Goal: Task Accomplishment & Management: Manage account settings

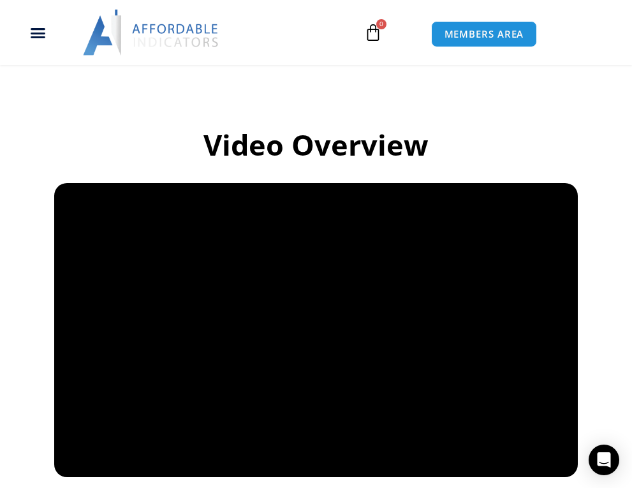
scroll to position [955, 0]
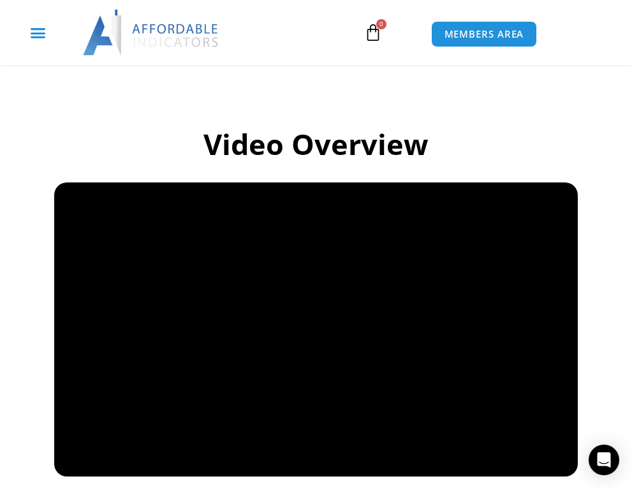
click at [41, 44] on div "Menu Toggle" at bounding box center [38, 32] width 62 height 24
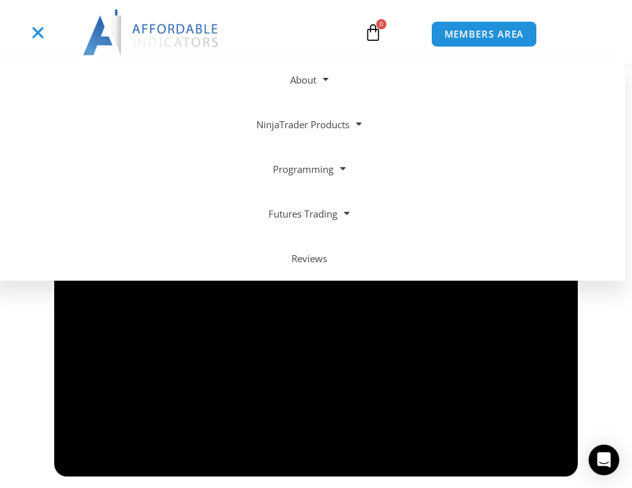
click at [41, 41] on div "Menu Toggle" at bounding box center [38, 32] width 62 height 24
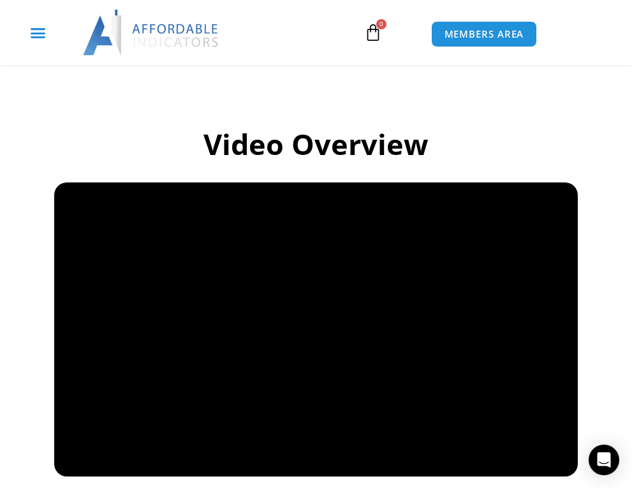
click at [41, 41] on div "Menu Toggle" at bounding box center [38, 32] width 62 height 24
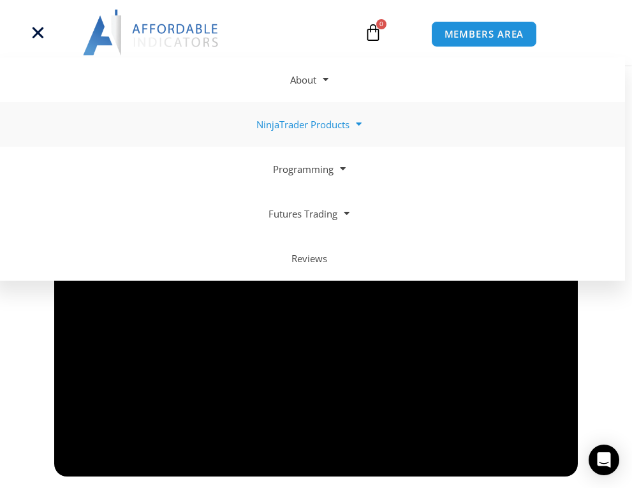
click at [322, 133] on link "NinjaTrader Products" at bounding box center [309, 124] width 632 height 45
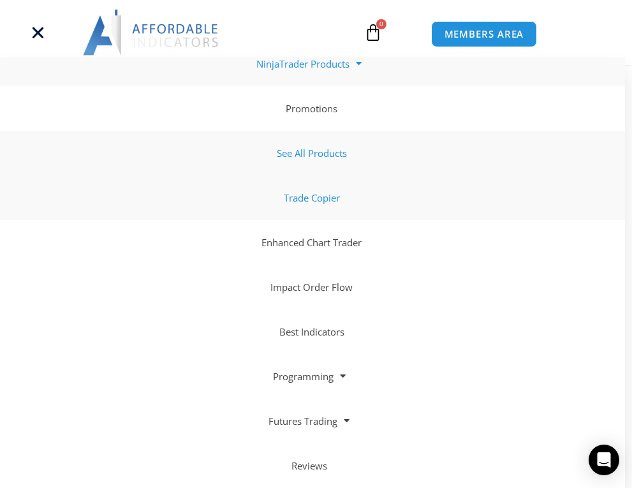
scroll to position [964, 0]
click at [365, 251] on link "Enhanced Chart Trader" at bounding box center [309, 242] width 632 height 45
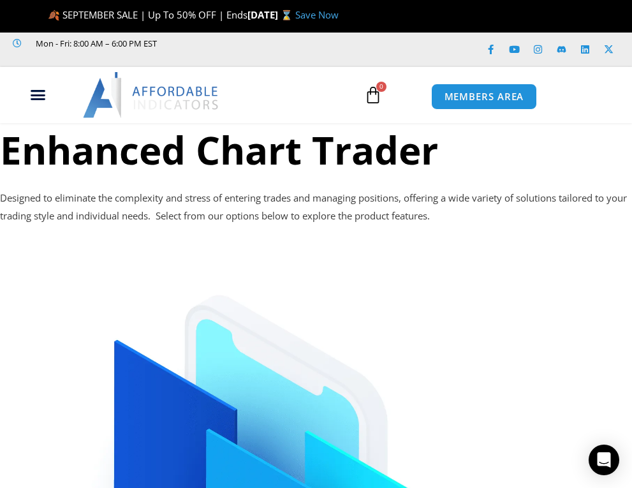
scroll to position [11, 0]
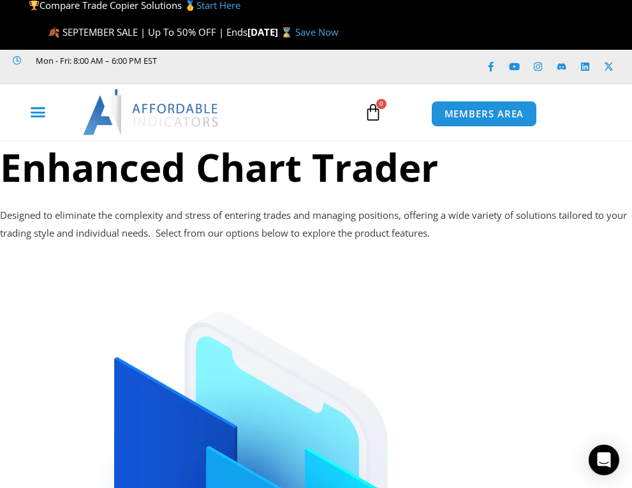
click at [37, 110] on icon "Menu Toggle" at bounding box center [38, 112] width 16 height 16
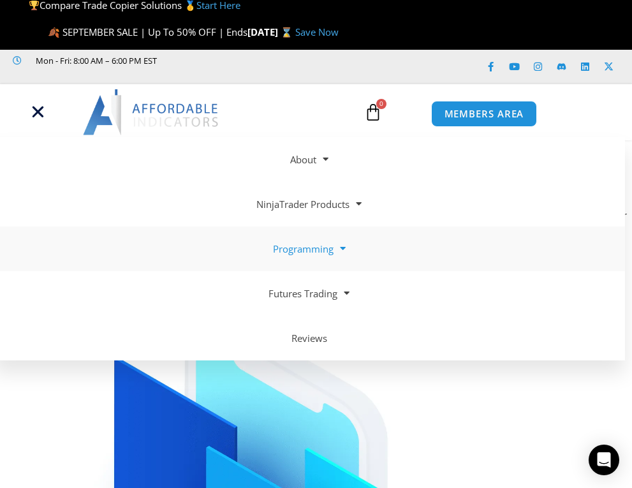
click at [337, 244] on span at bounding box center [340, 248] width 12 height 22
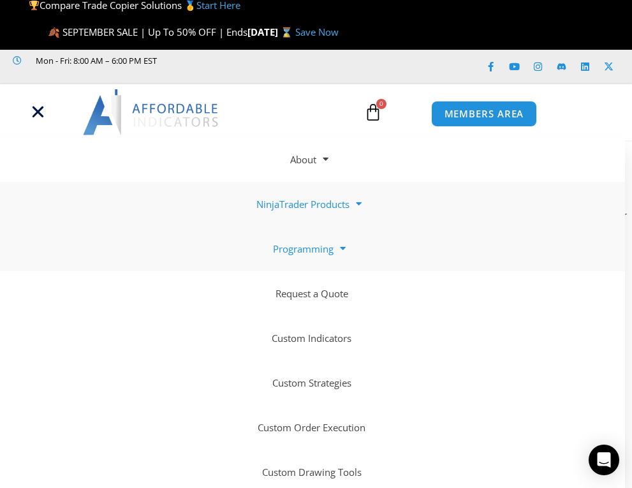
click at [343, 202] on link "NinjaTrader Products" at bounding box center [309, 204] width 632 height 45
click at [322, 306] on link "See All Products" at bounding box center [309, 293] width 632 height 45
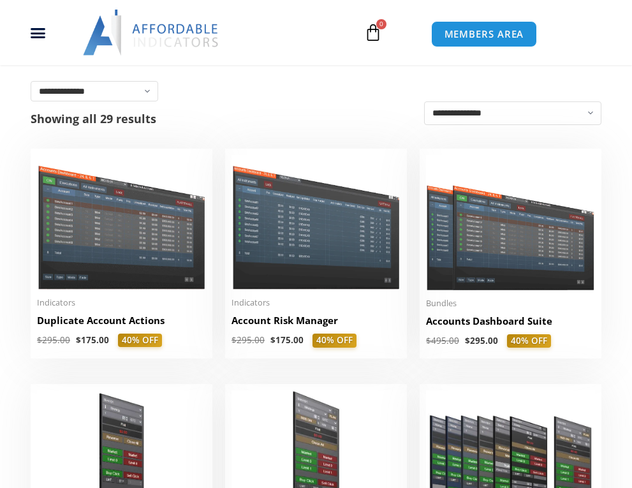
scroll to position [253, 0]
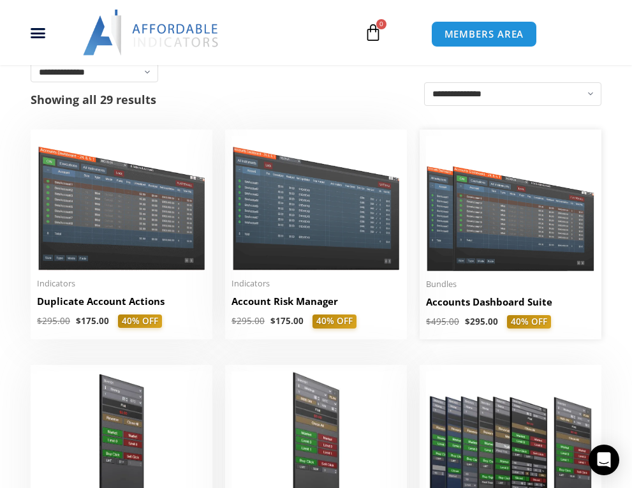
click at [500, 228] on img at bounding box center [510, 203] width 169 height 135
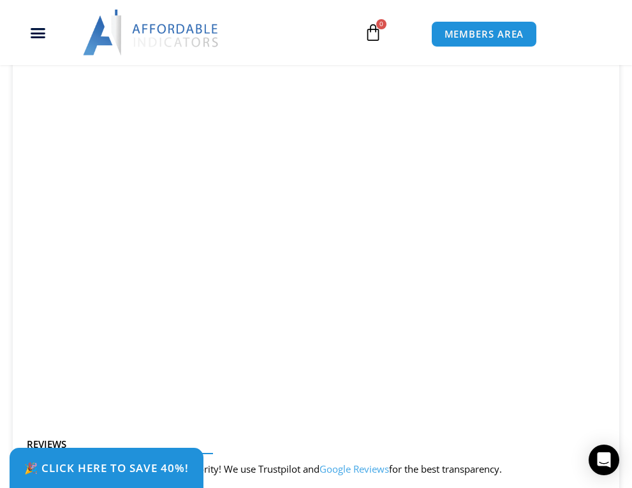
scroll to position [1771, 0]
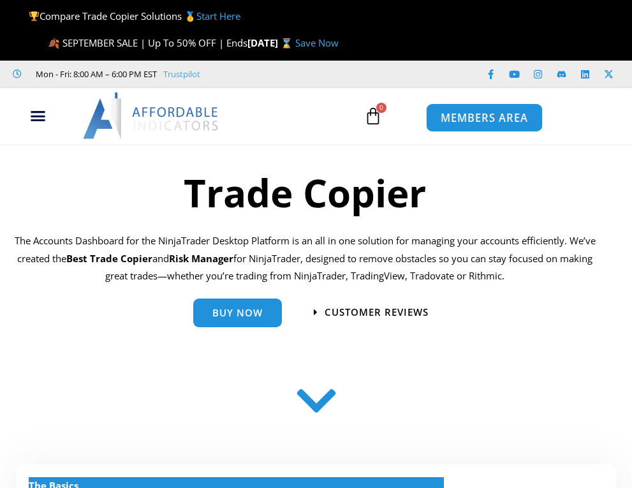
click at [474, 108] on link "MEMBERS AREA" at bounding box center [483, 117] width 117 height 29
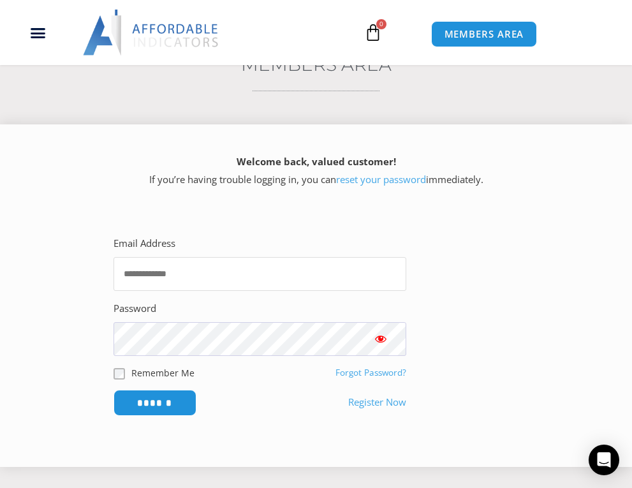
scroll to position [223, 0]
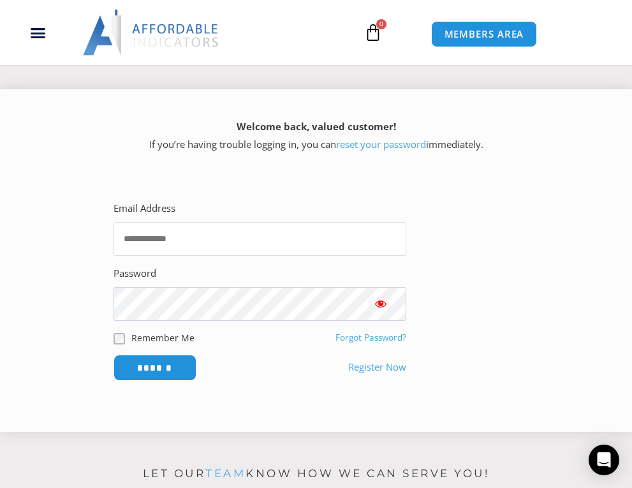
type input "**********"
click at [154, 363] on input "******" at bounding box center [155, 368] width 83 height 26
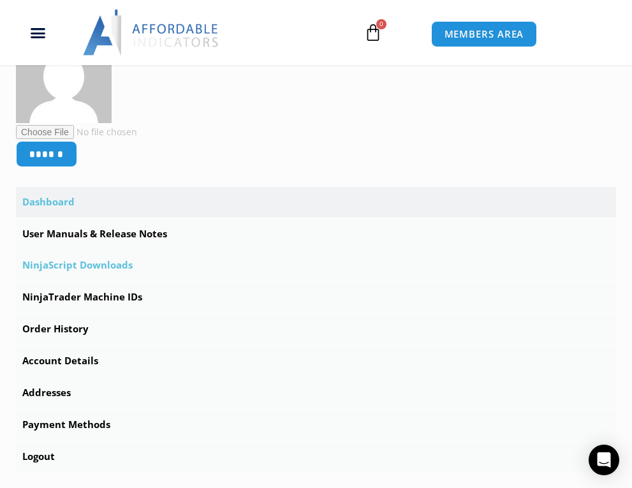
scroll to position [376, 0]
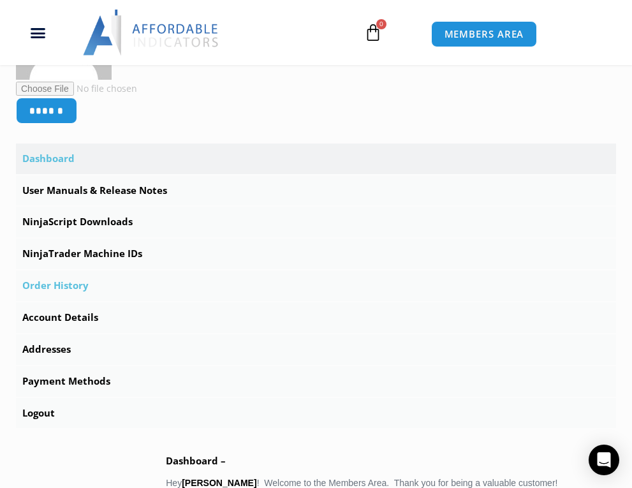
click at [66, 285] on link "Order History" at bounding box center [316, 285] width 600 height 31
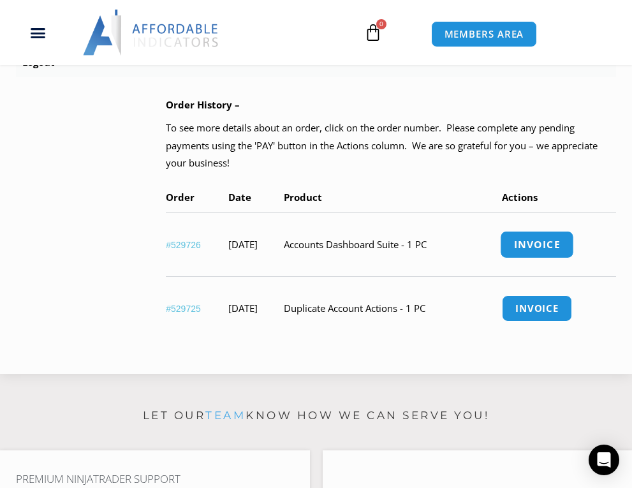
scroll to position [714, 0]
click at [179, 240] on link "#529726" at bounding box center [183, 245] width 35 height 10
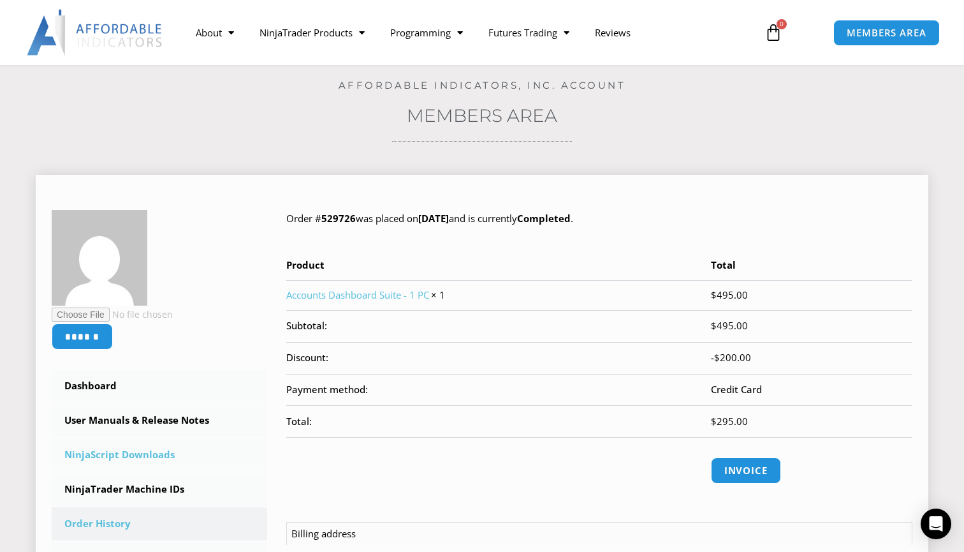
scroll to position [12, 0]
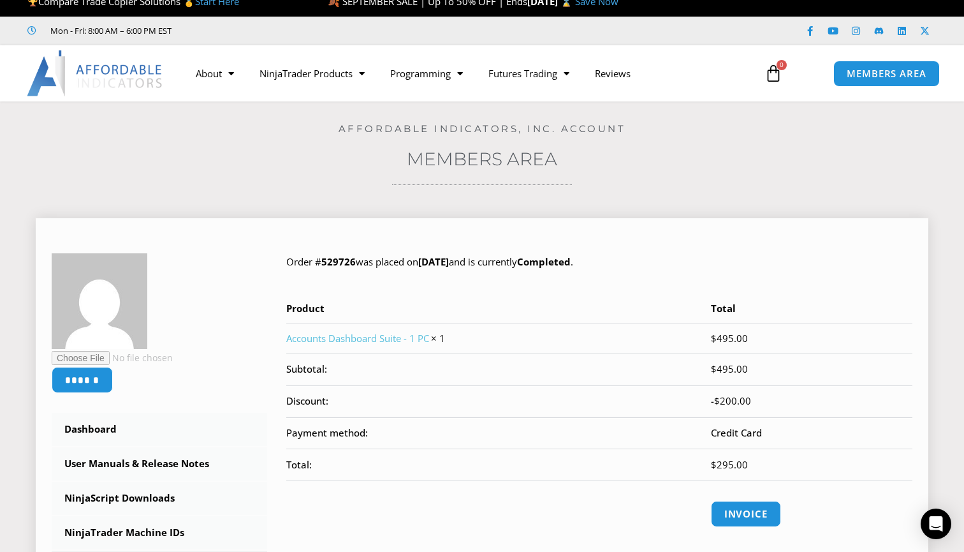
click at [392, 332] on link "Accounts Dashboard Suite - 1 PC" at bounding box center [357, 338] width 143 height 13
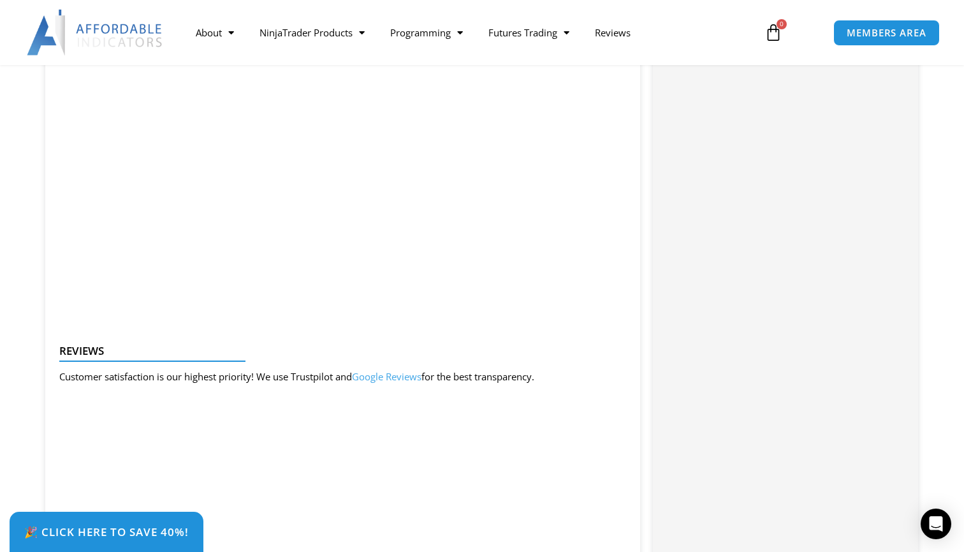
scroll to position [1276, 0]
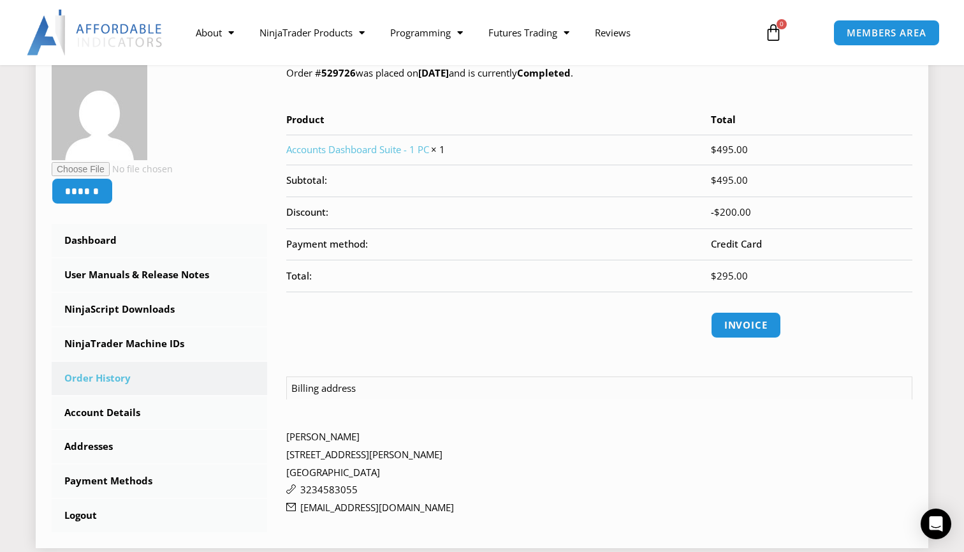
scroll to position [202, 0]
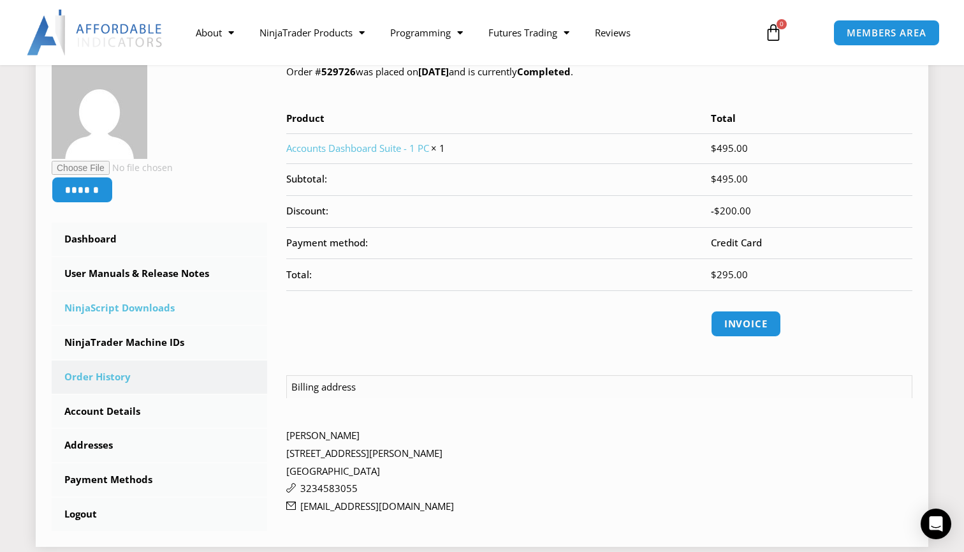
click at [135, 308] on link "NinjaScript Downloads" at bounding box center [160, 307] width 216 height 33
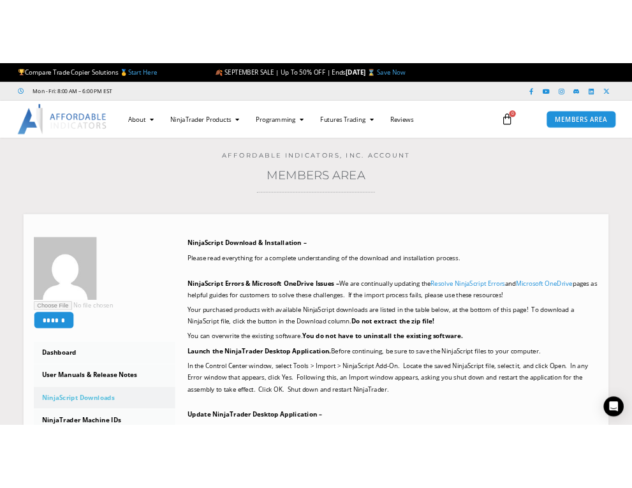
scroll to position [380, 0]
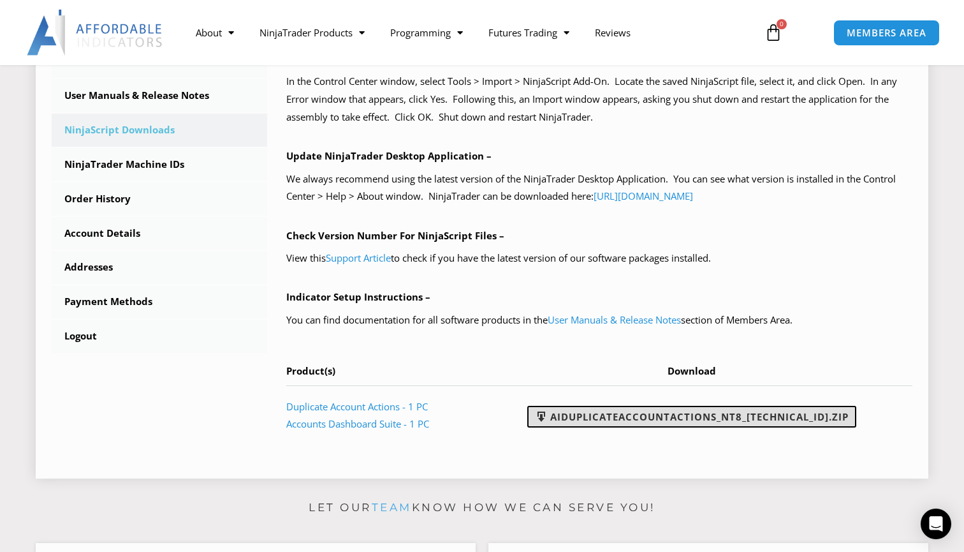
click at [645, 406] on link "AIDuplicateAccountActions_NT8_[TECHNICAL_ID].zip" at bounding box center [691, 417] width 329 height 22
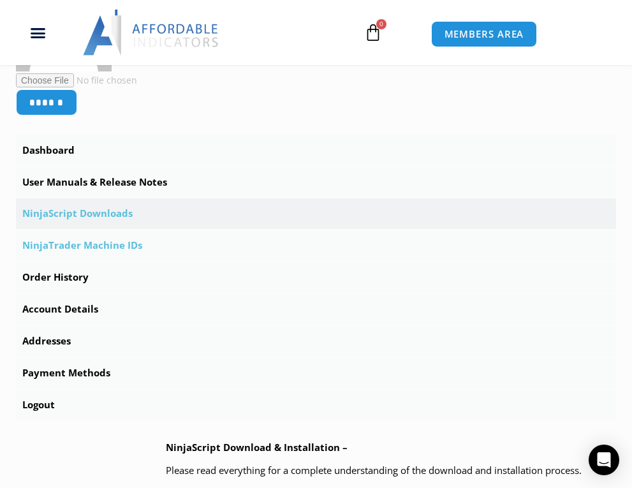
click at [115, 237] on link "NinjaTrader Machine IDs" at bounding box center [316, 245] width 600 height 31
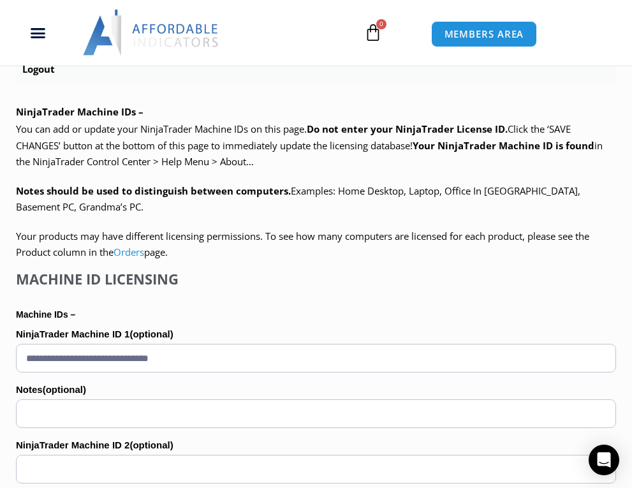
scroll to position [718, 0]
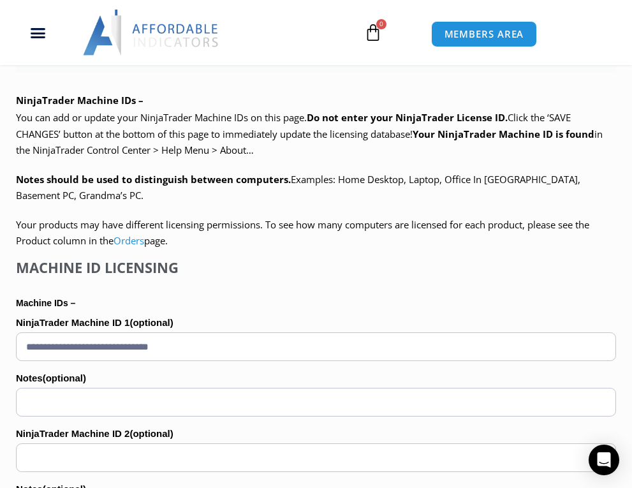
click at [227, 343] on input "**********" at bounding box center [316, 346] width 600 height 29
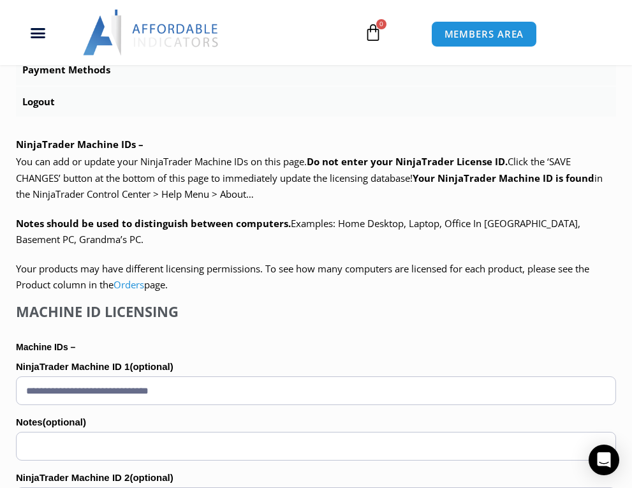
scroll to position [665, 0]
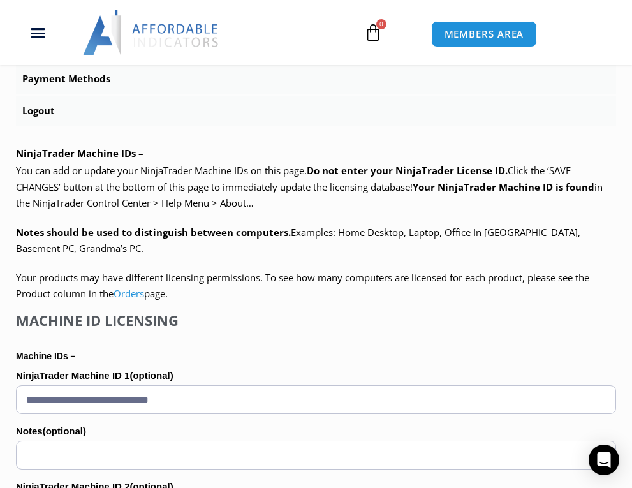
paste input "text"
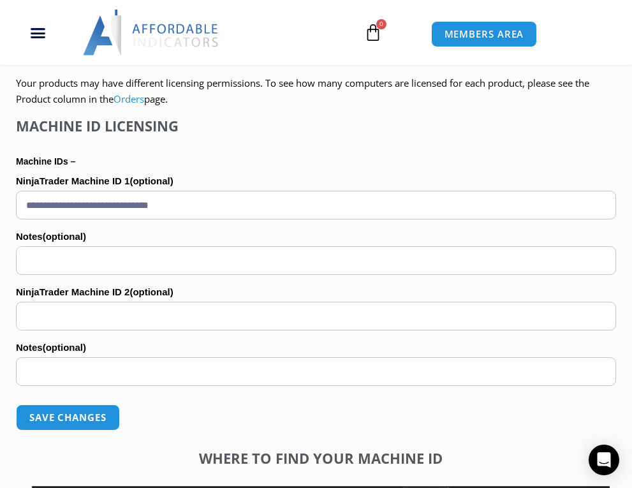
scroll to position [921, 0]
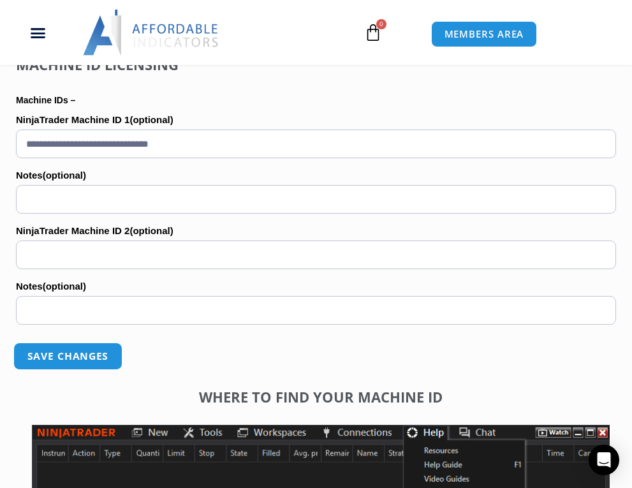
type input "**********"
click at [105, 349] on button "Save changes" at bounding box center [67, 355] width 109 height 27
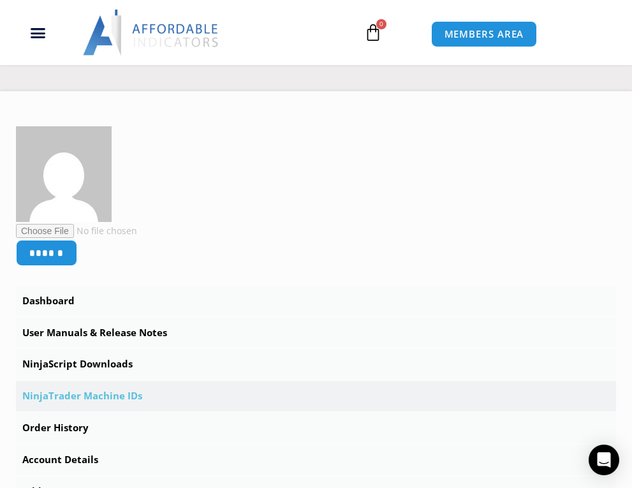
scroll to position [312, 0]
